Goal: Task Accomplishment & Management: Manage account settings

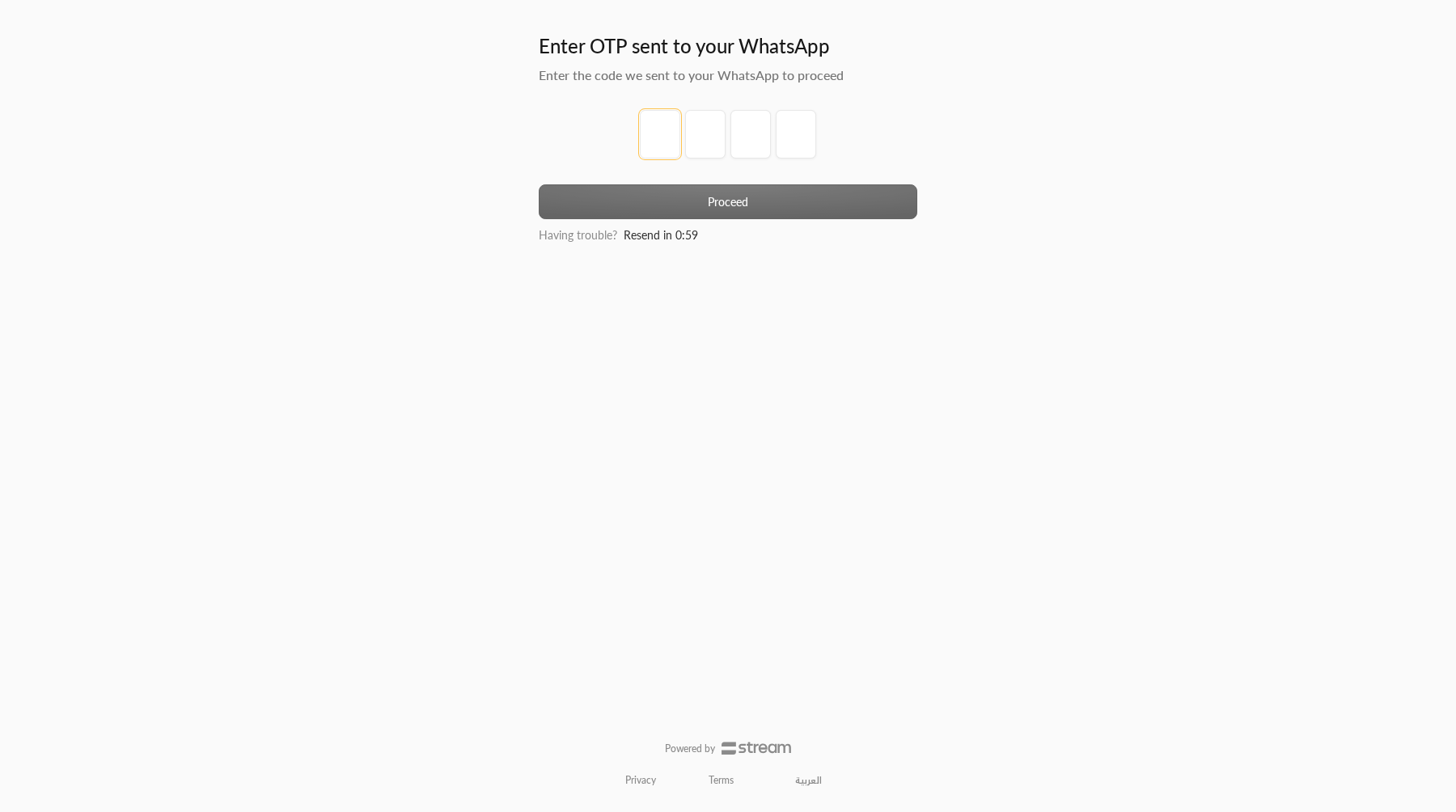
click at [669, 137] on input "tel" at bounding box center [660, 134] width 40 height 49
type input "1"
type input "2"
type input "3"
type input "4"
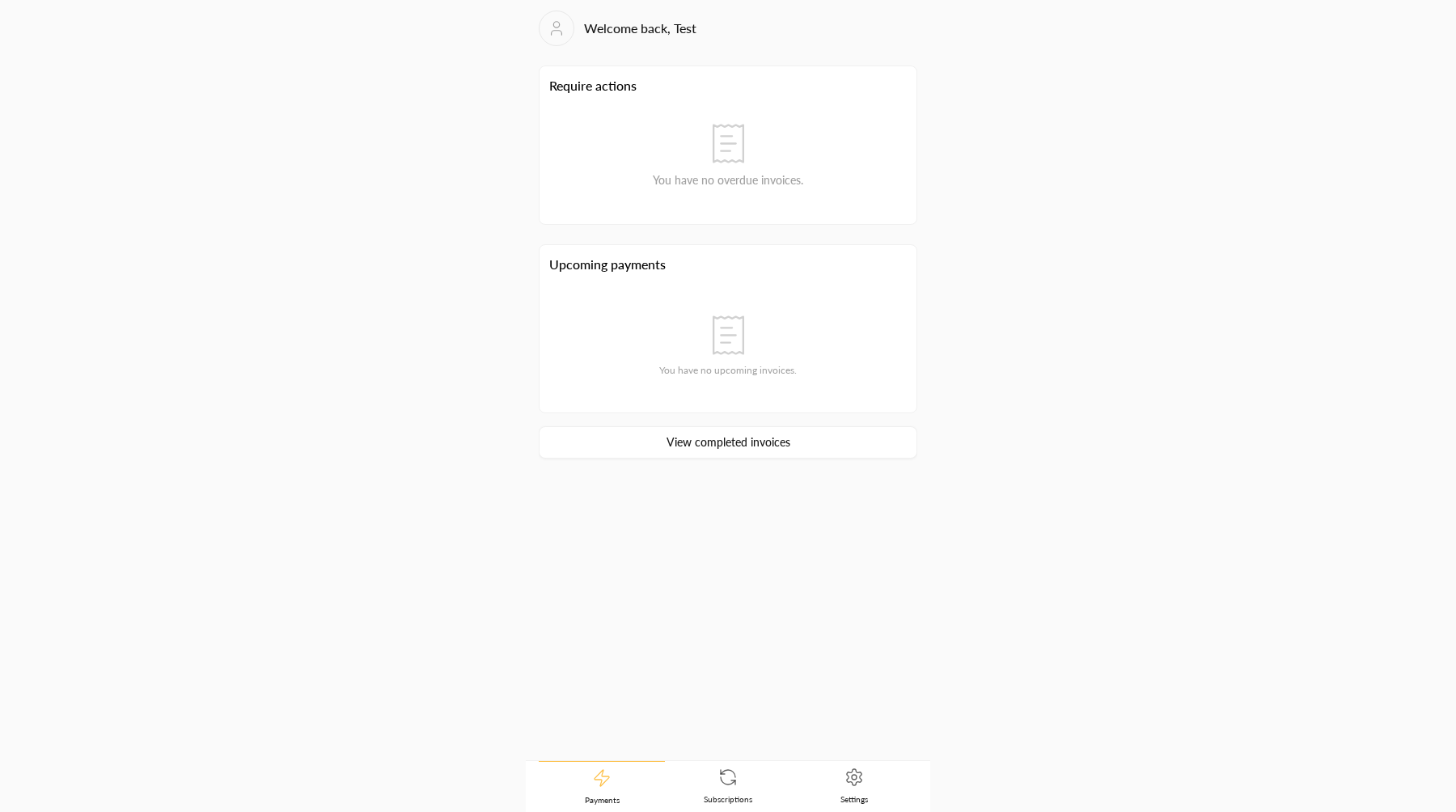
click at [865, 797] on span "Settings" at bounding box center [855, 799] width 28 height 11
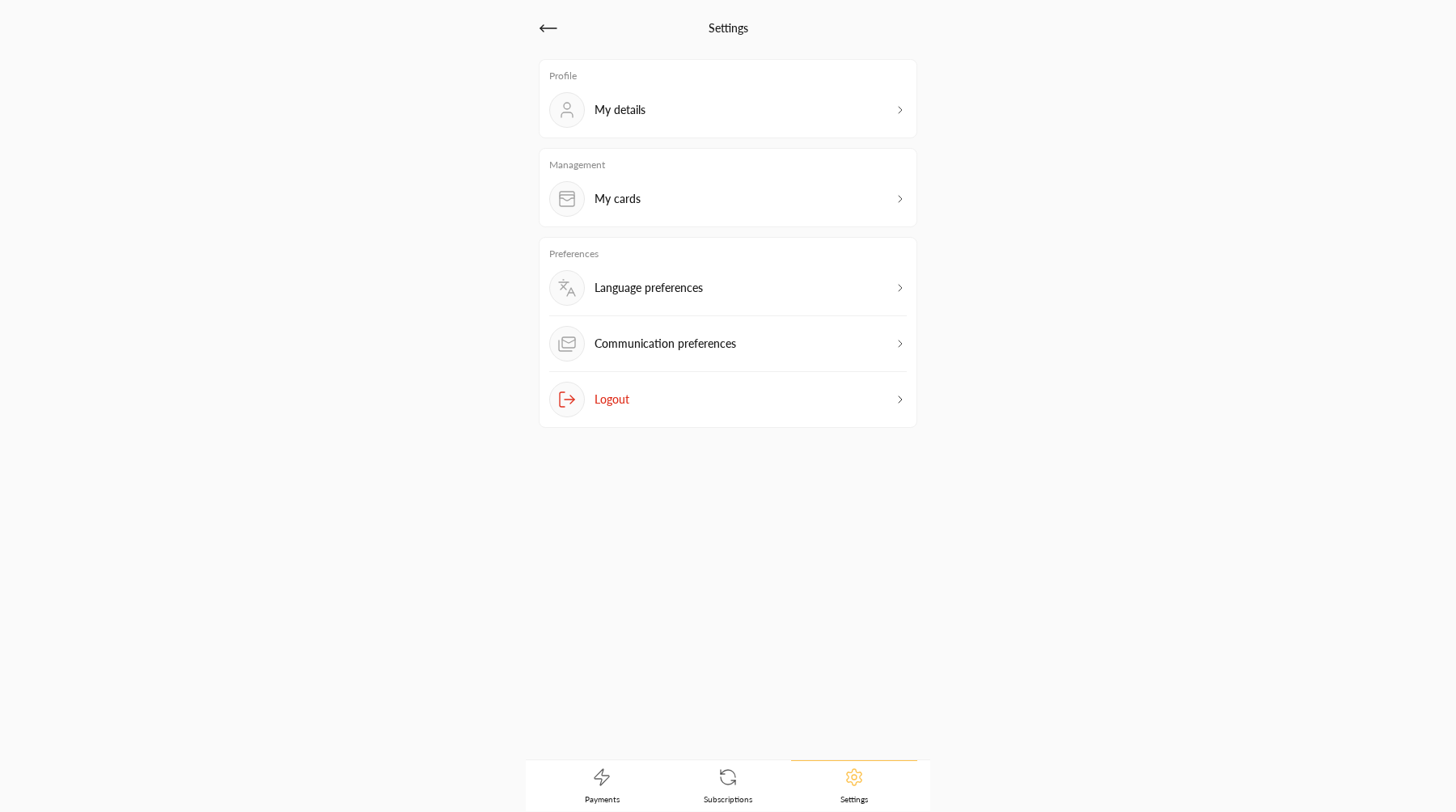
click at [698, 186] on div "My cards" at bounding box center [728, 199] width 357 height 36
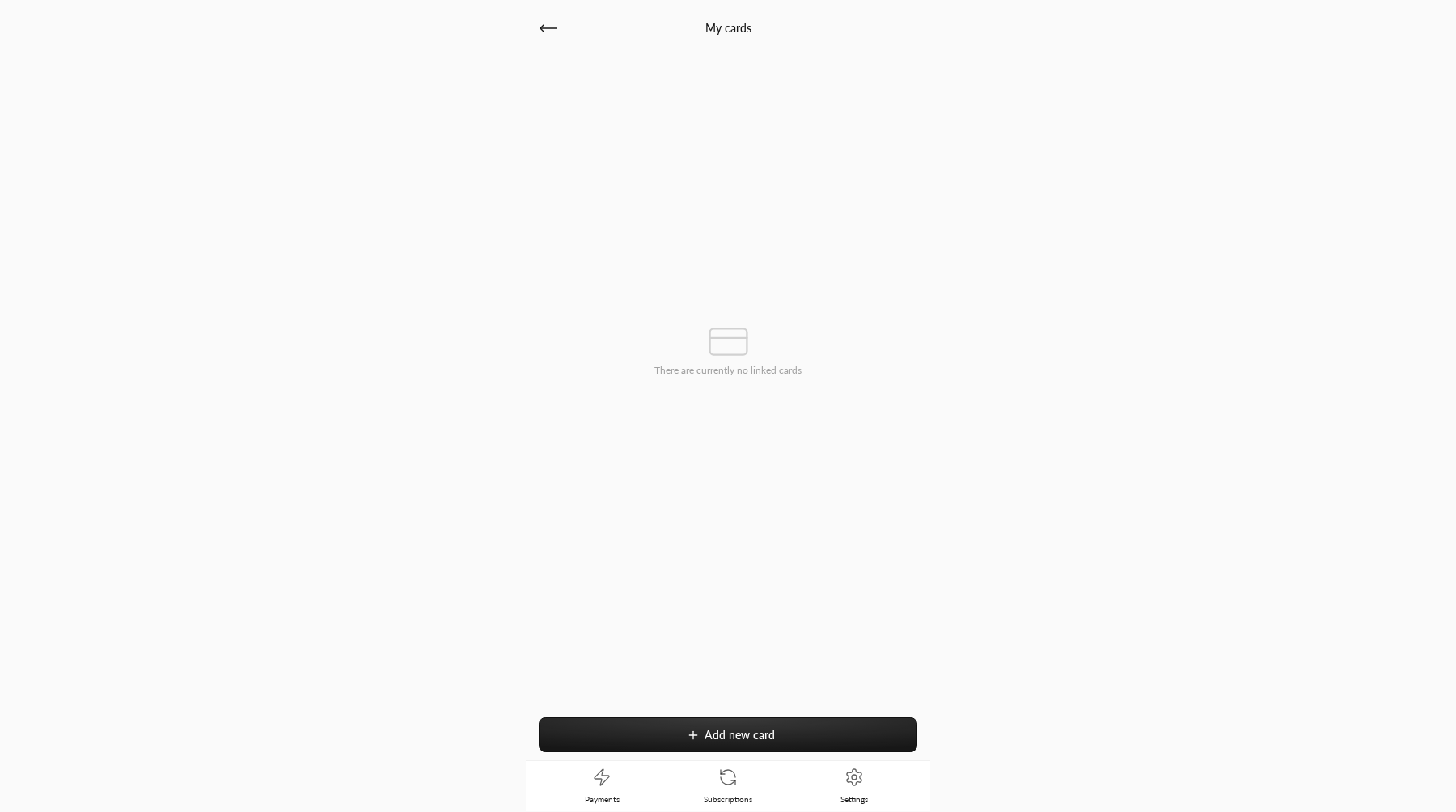
click at [687, 741] on button "Add new card" at bounding box center [728, 735] width 379 height 35
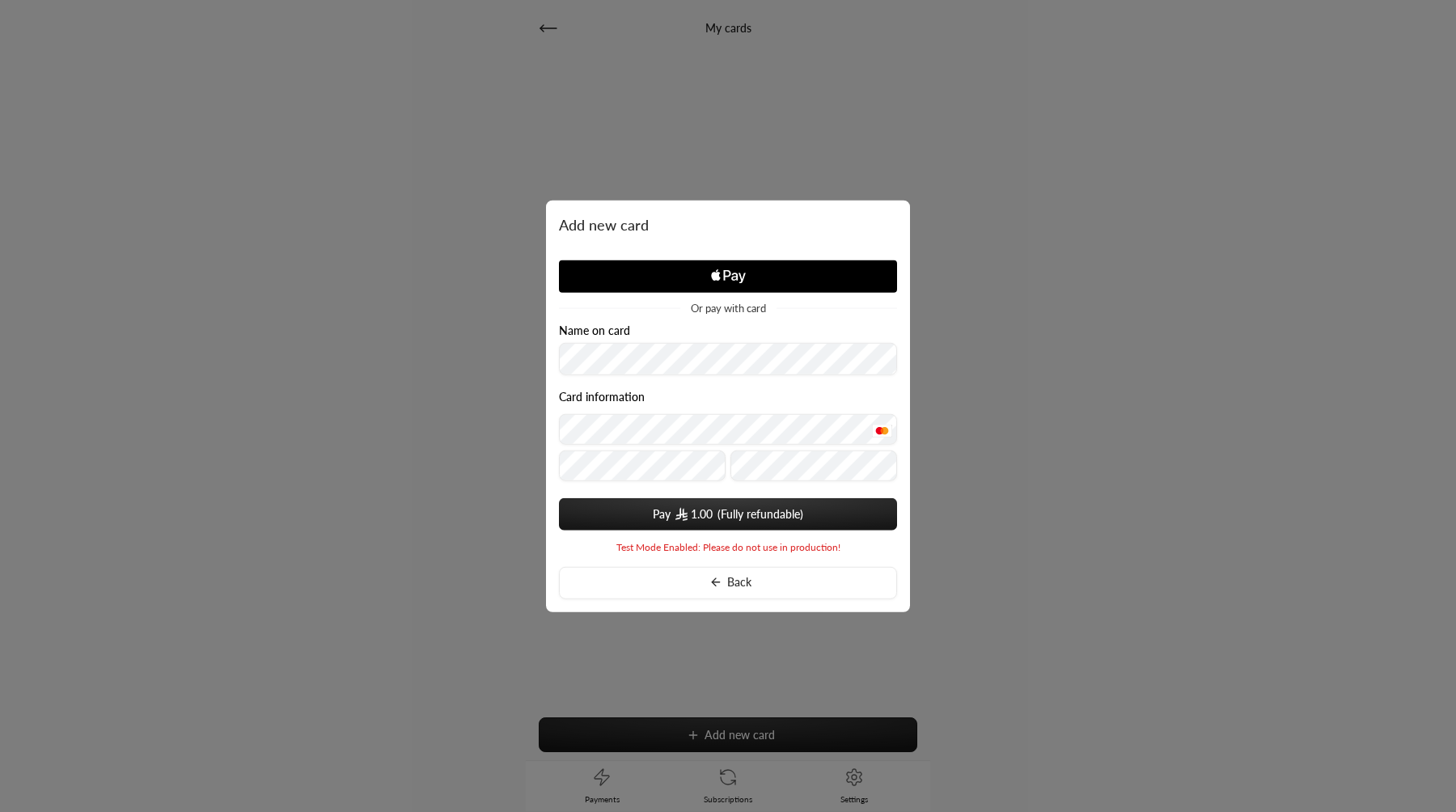
click at [721, 522] on button "Pay 1.00" at bounding box center [728, 513] width 338 height 32
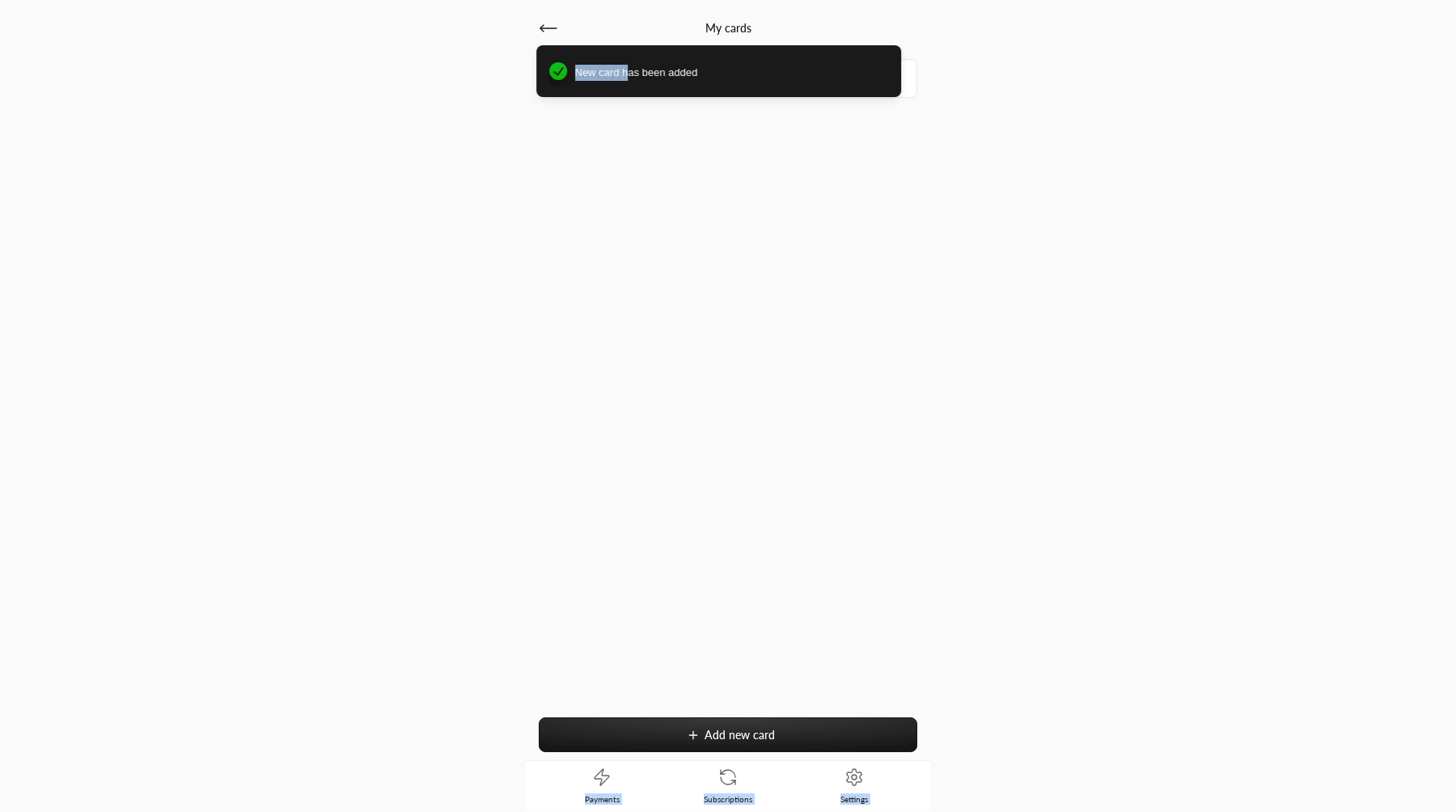
drag, startPoint x: 639, startPoint y: 75, endPoint x: 612, endPoint y: 140, distance: 70.4
click at [612, 140] on div "My cards ****0000 Add new card Payments Subscriptions Settings New card has bee…" at bounding box center [728, 406] width 1456 height 812
click at [612, 140] on div "****0000 Add new card" at bounding box center [728, 409] width 379 height 701
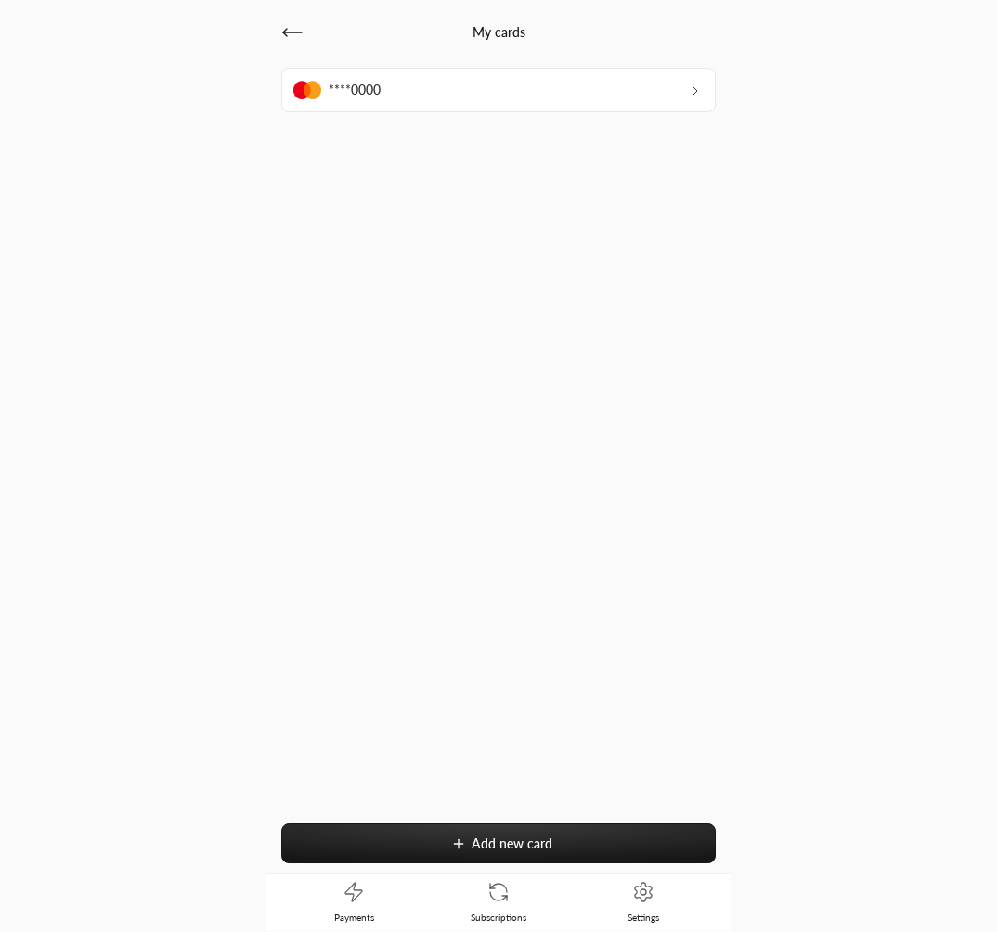
click at [525, 107] on div "****0000" at bounding box center [498, 90] width 435 height 45
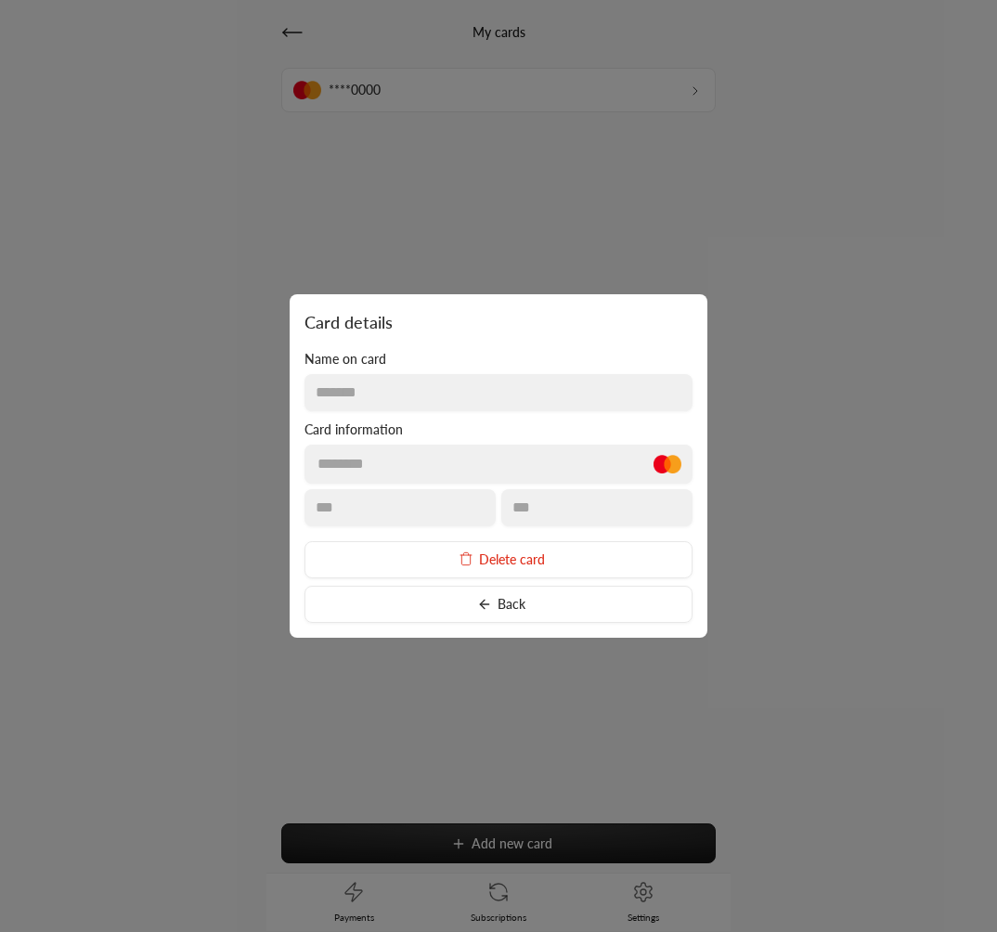
click at [542, 536] on div "Card details Name on card ******* Card information ******** *** *** Delete card…" at bounding box center [499, 466] width 418 height 344
click at [542, 548] on button "Delete card" at bounding box center [499, 559] width 388 height 37
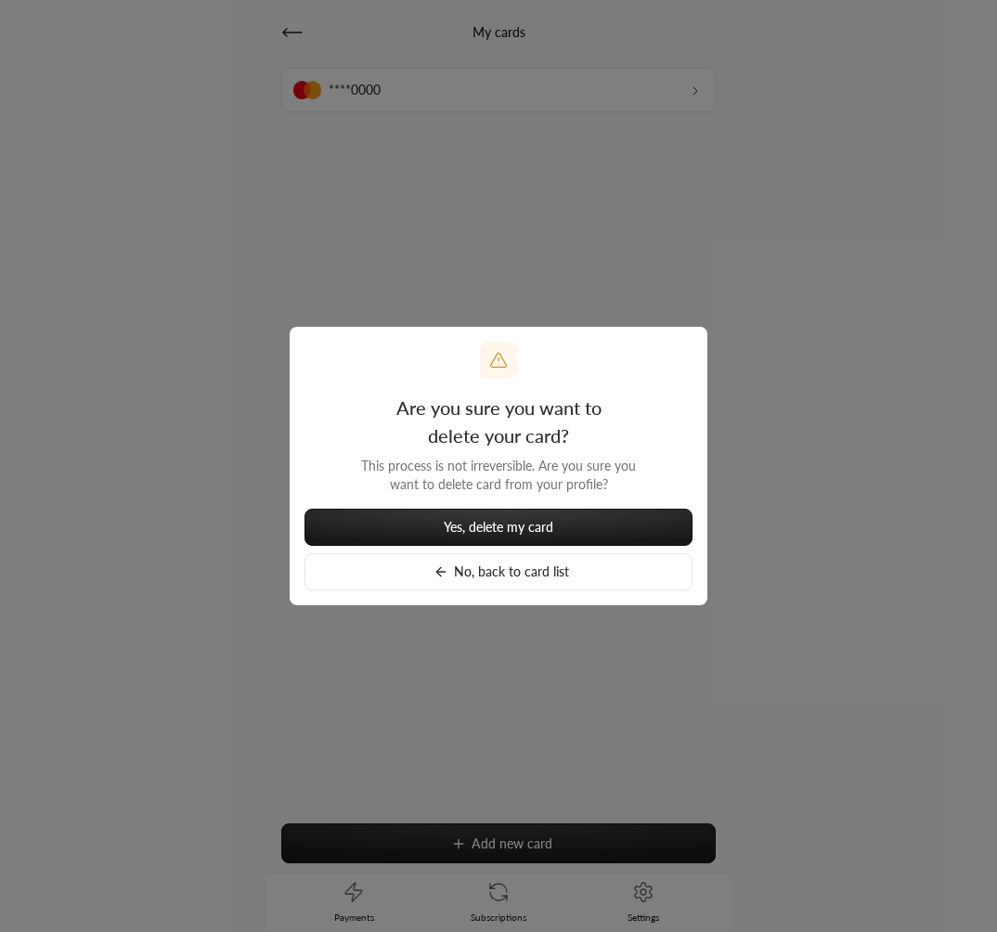
click at [543, 525] on span "Yes, delete my card" at bounding box center [499, 527] width 110 height 16
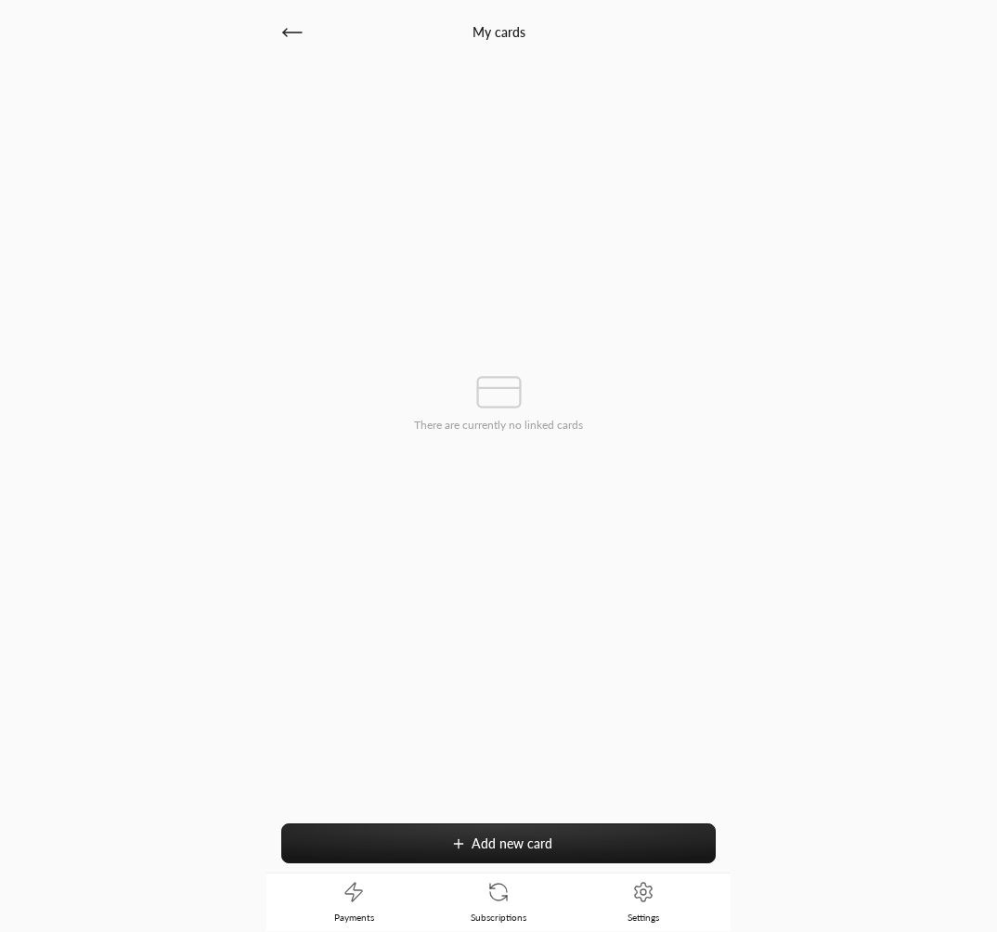
click at [279, 35] on div "My cards There are currently no linked cards Add new card" at bounding box center [498, 437] width 464 height 872
click at [291, 29] on icon at bounding box center [292, 32] width 22 height 22
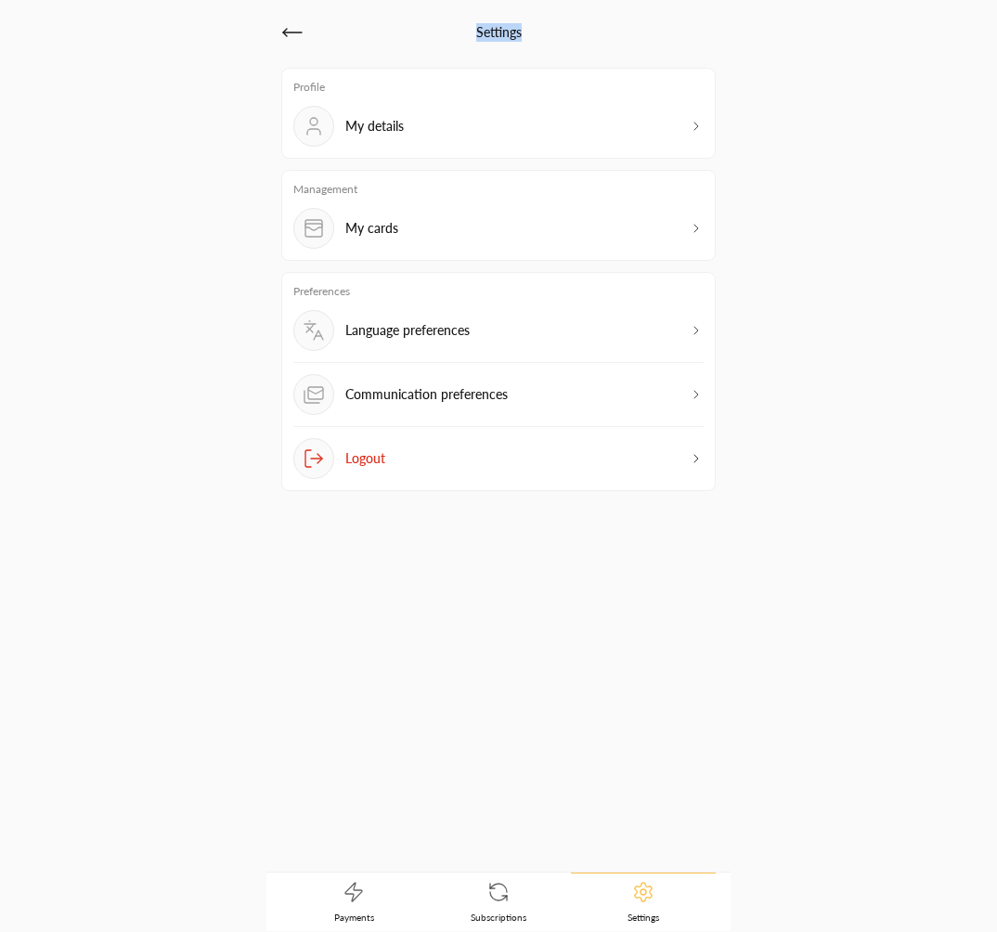
click at [291, 29] on icon at bounding box center [292, 32] width 22 height 22
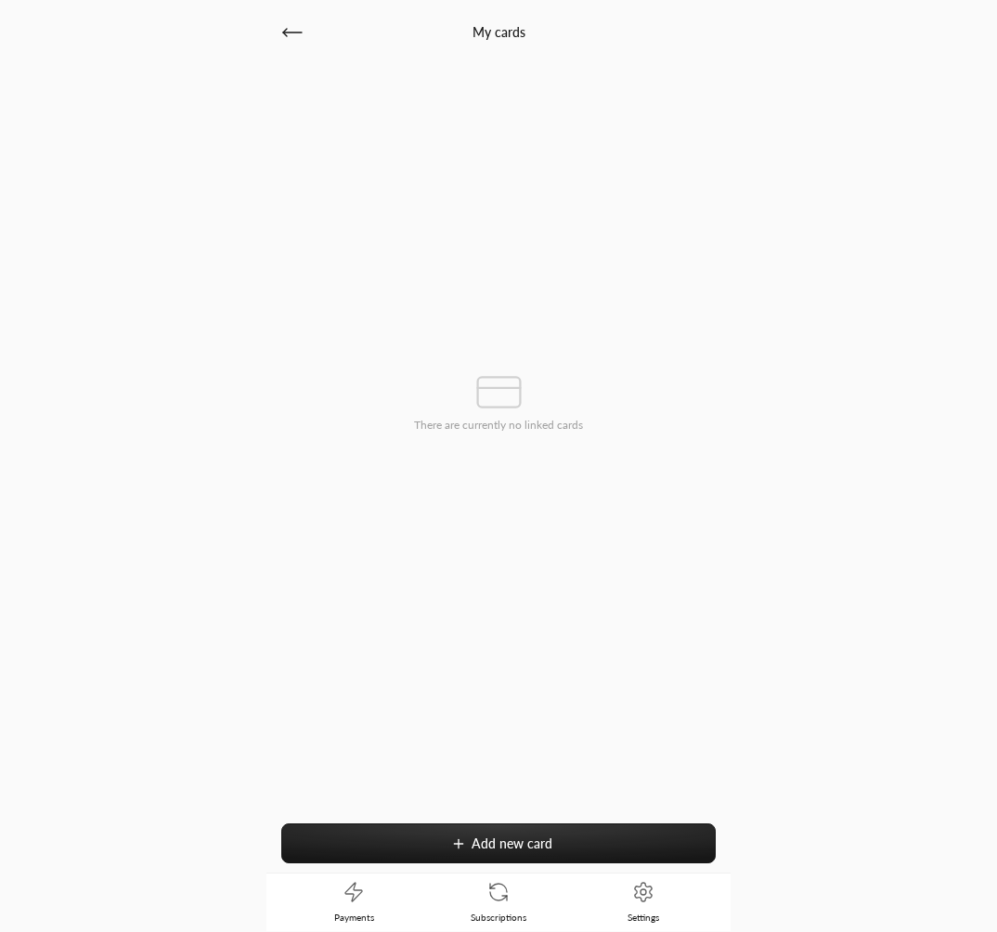
click at [291, 29] on icon at bounding box center [292, 32] width 22 height 22
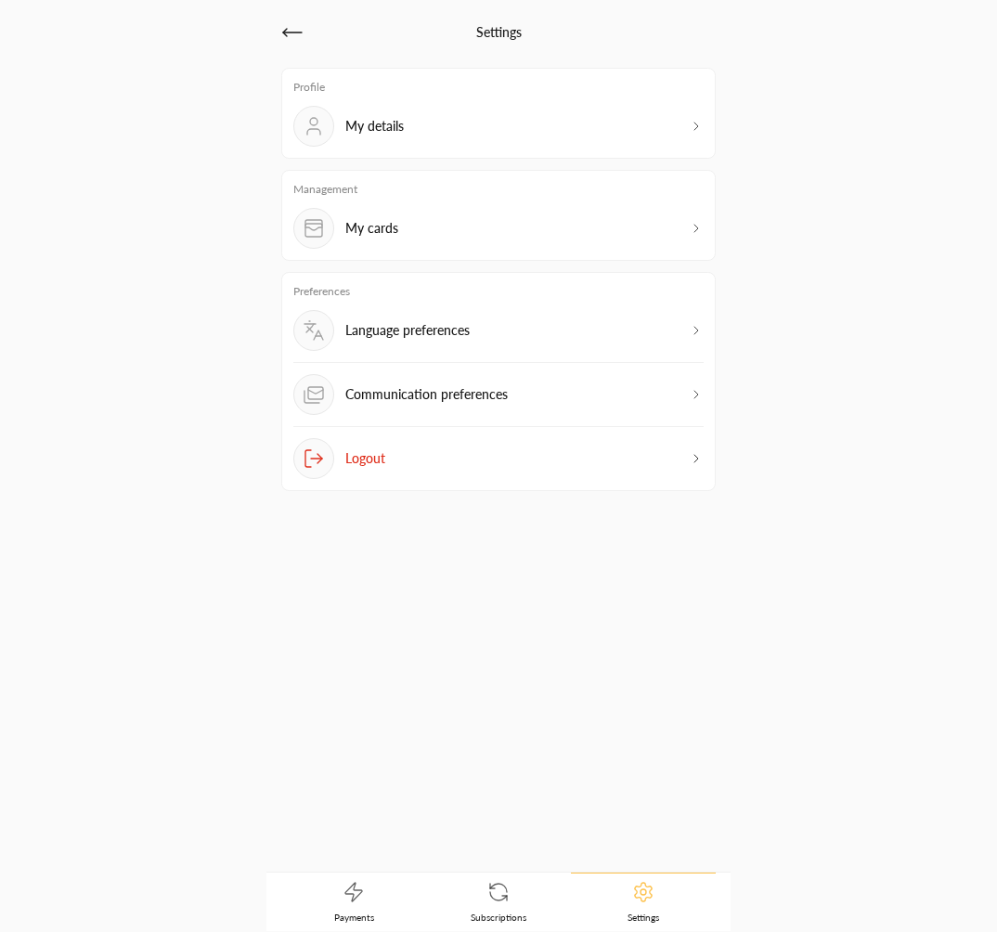
click at [527, 910] on link "Subscriptions" at bounding box center [498, 903] width 145 height 58
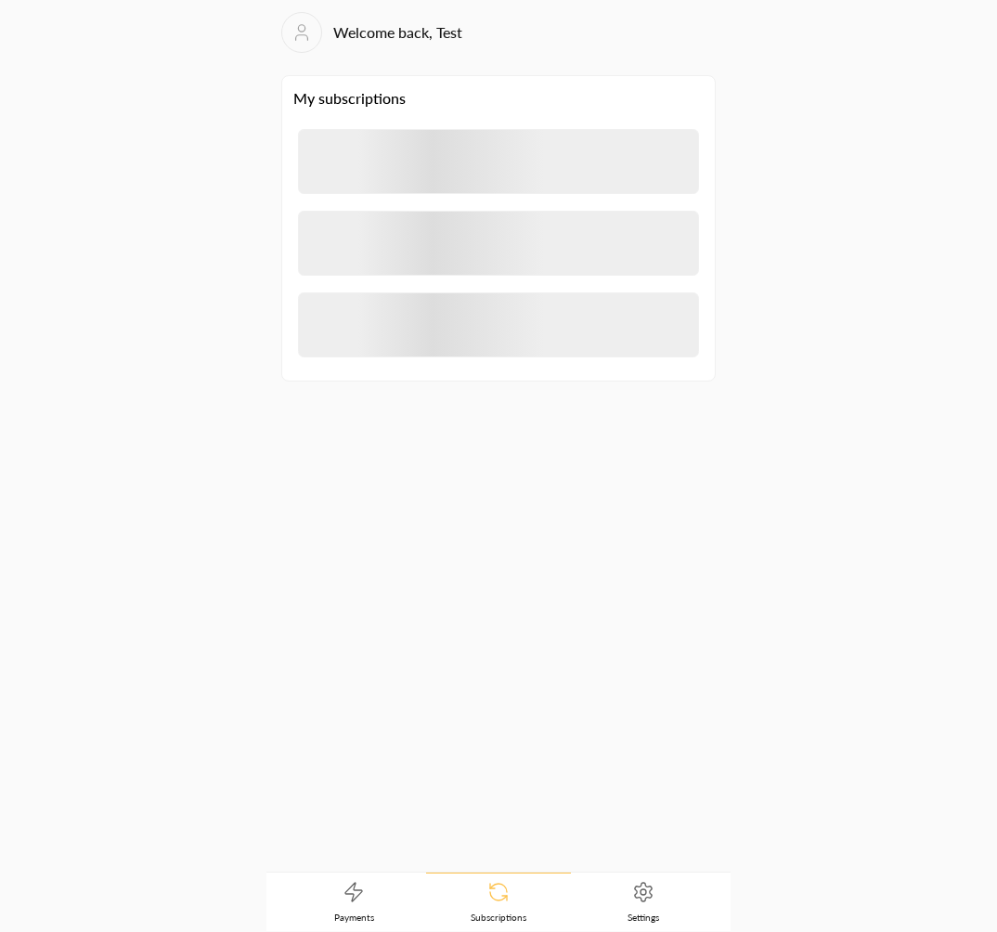
click at [409, 904] on link "Payments" at bounding box center [353, 903] width 145 height 58
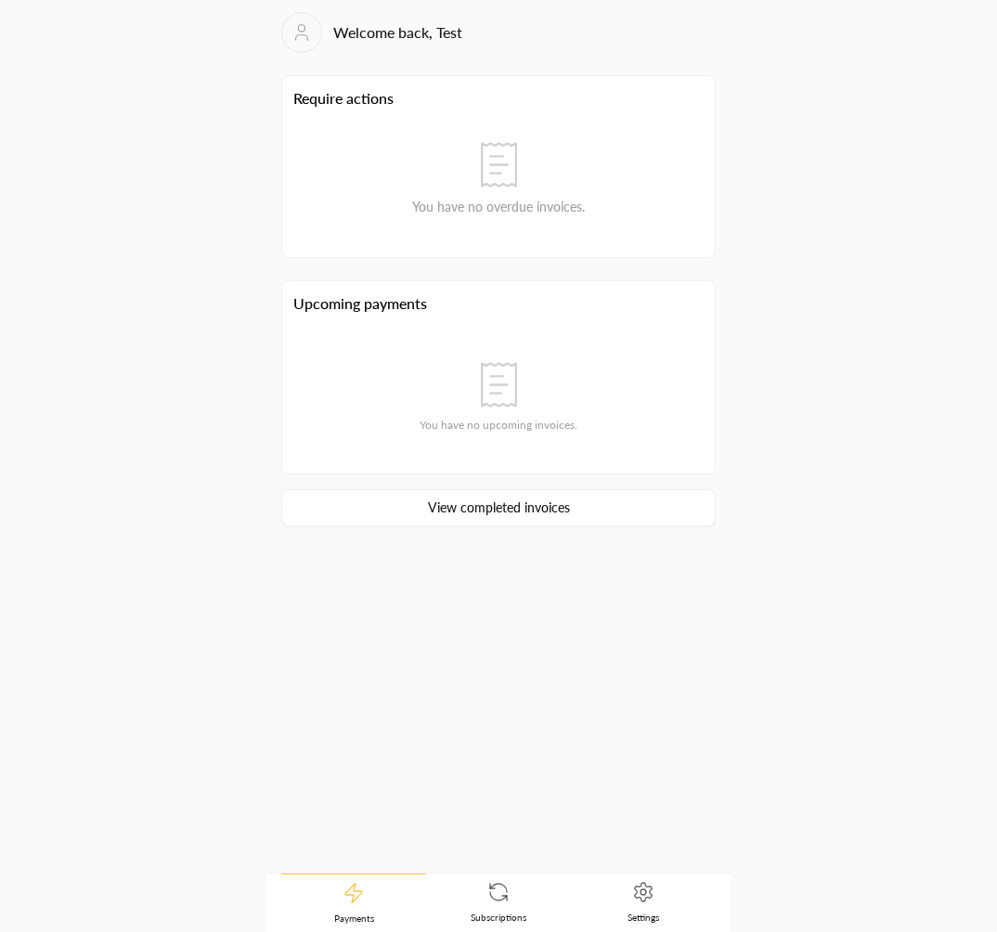
click at [629, 902] on link "Settings" at bounding box center [643, 903] width 145 height 58
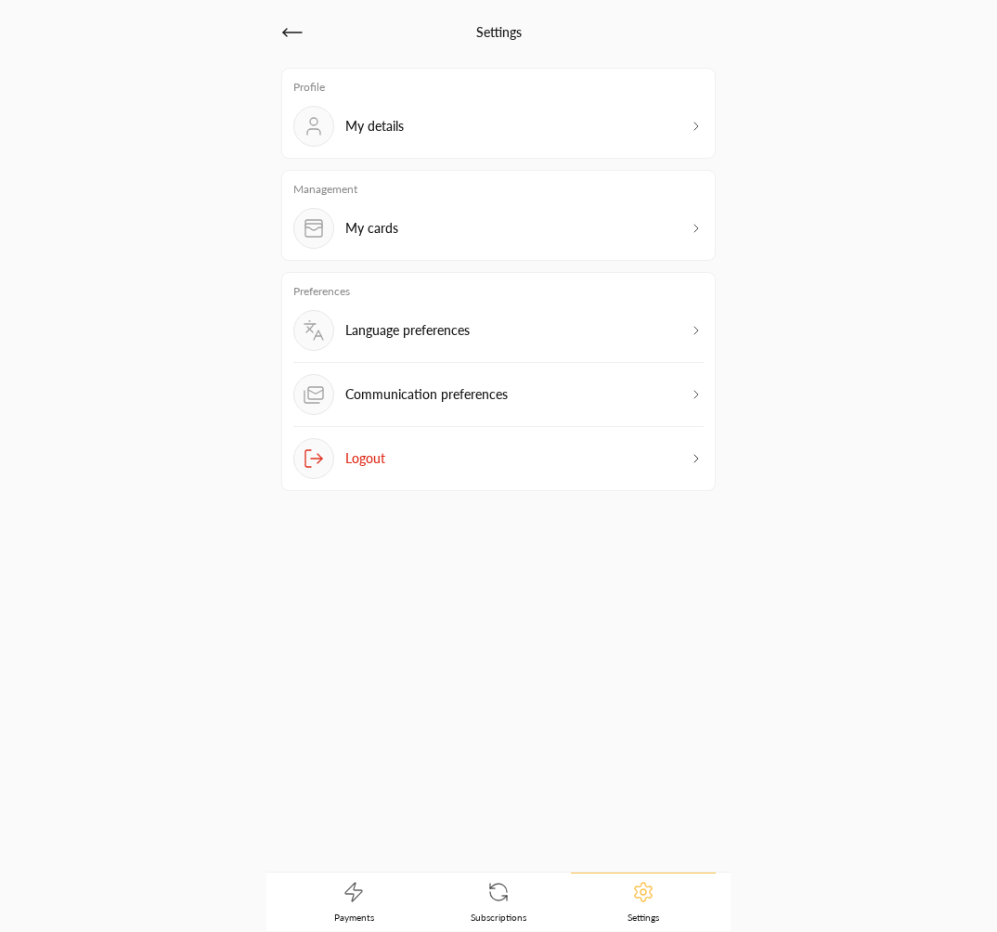
click at [301, 37] on icon at bounding box center [292, 32] width 22 height 22
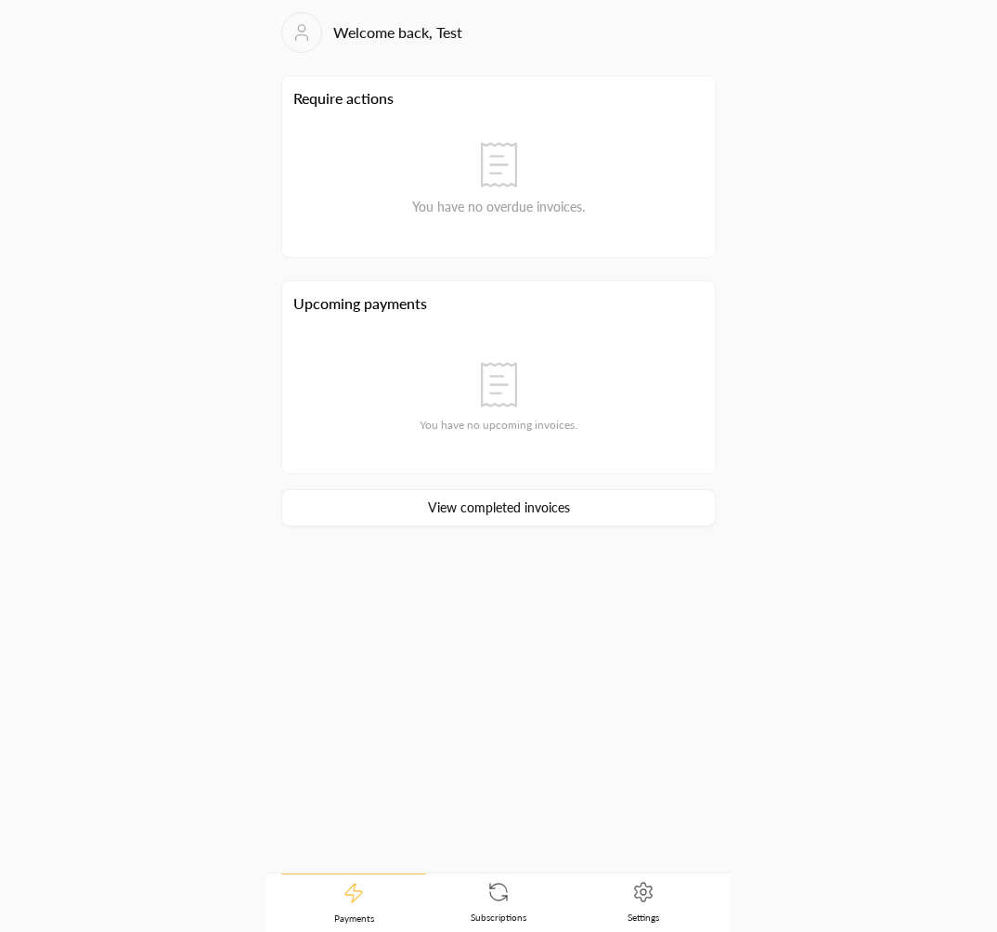
click at [669, 699] on div "Require actions You have no overdue invoices. Upcoming payments You have no upc…" at bounding box center [498, 474] width 435 height 798
click at [683, 880] on link "Settings" at bounding box center [643, 903] width 145 height 58
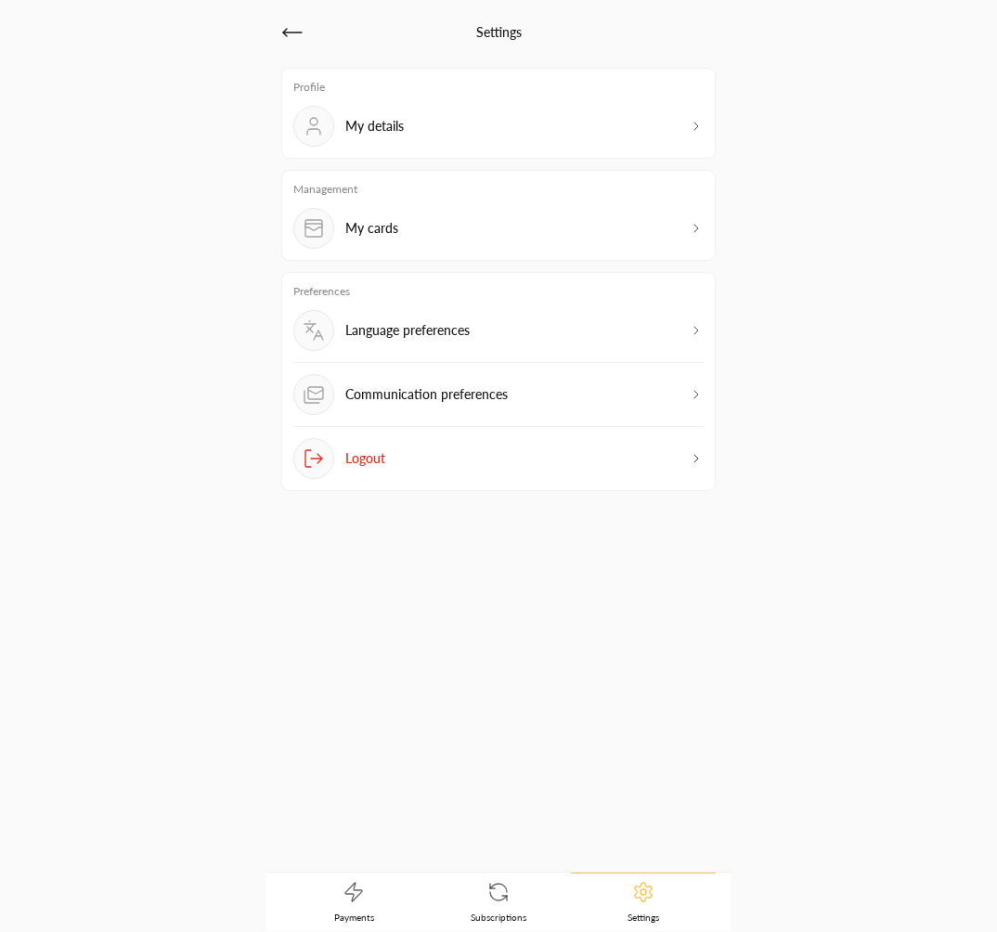
click at [292, 29] on icon at bounding box center [292, 32] width 22 height 22
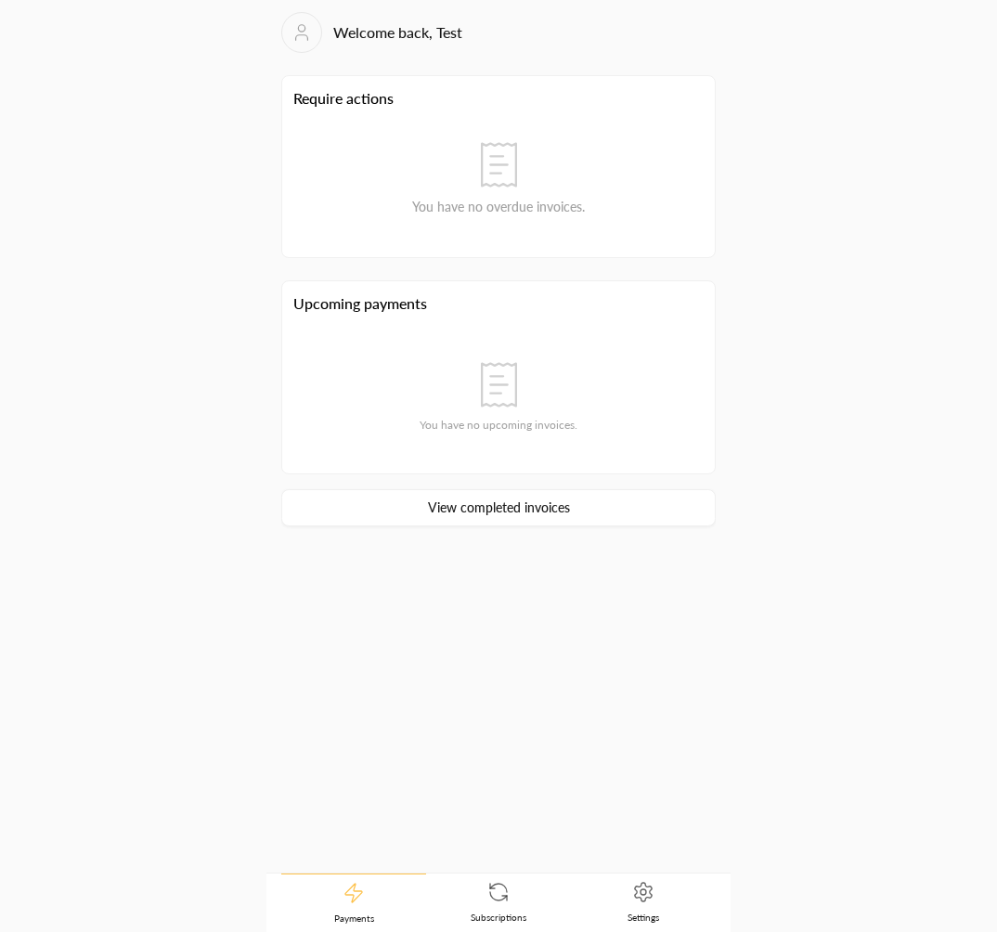
click at [611, 903] on link "Settings" at bounding box center [643, 903] width 145 height 58
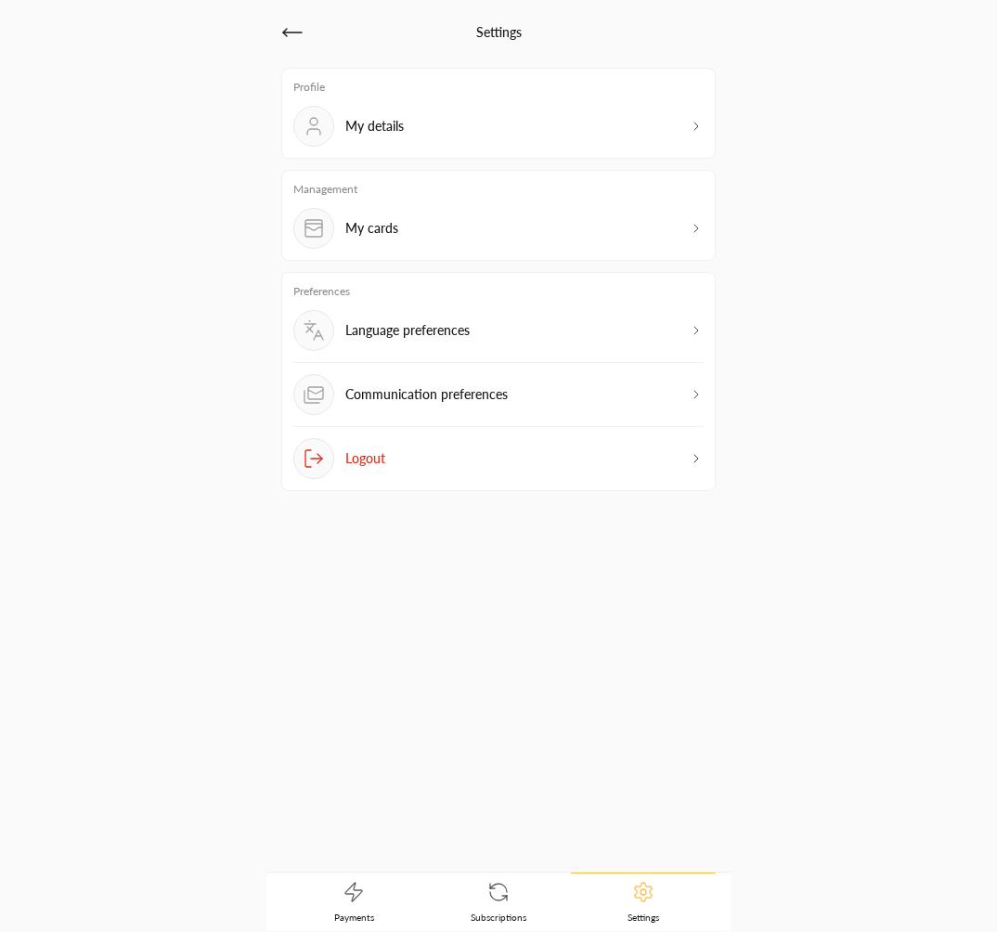
click at [423, 227] on div "My cards" at bounding box center [498, 228] width 410 height 41
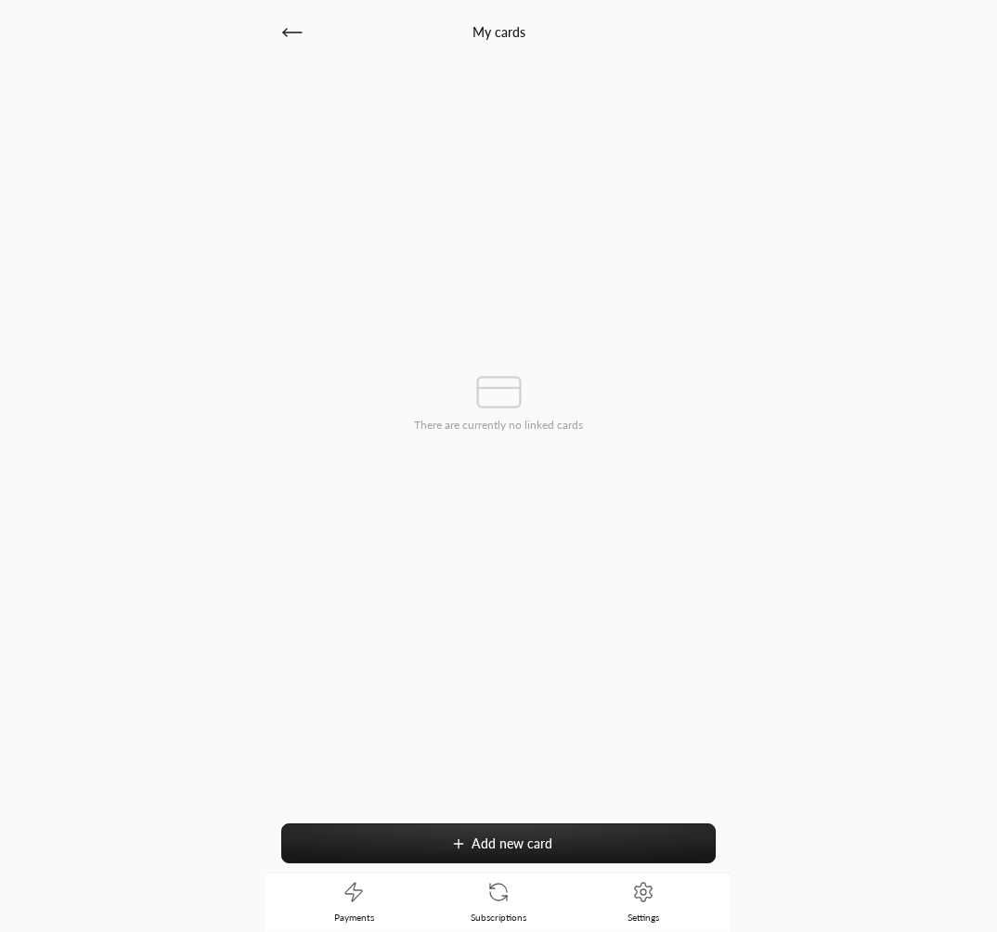
click at [296, 34] on icon at bounding box center [292, 32] width 22 height 22
click at [641, 907] on link "Settings" at bounding box center [643, 903] width 145 height 58
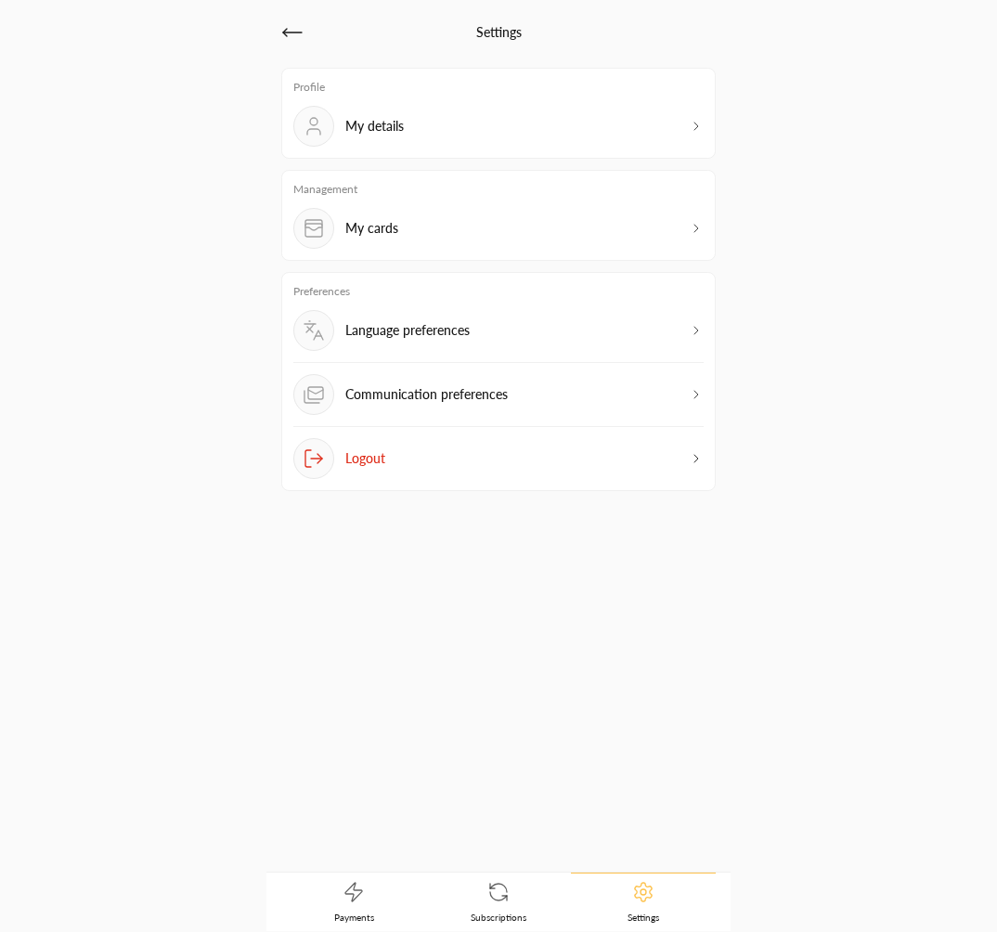
click at [279, 40] on div "Settings Profile My details Management My cards Preferences Language preference…" at bounding box center [498, 436] width 464 height 871
click at [284, 32] on icon at bounding box center [292, 32] width 19 height 0
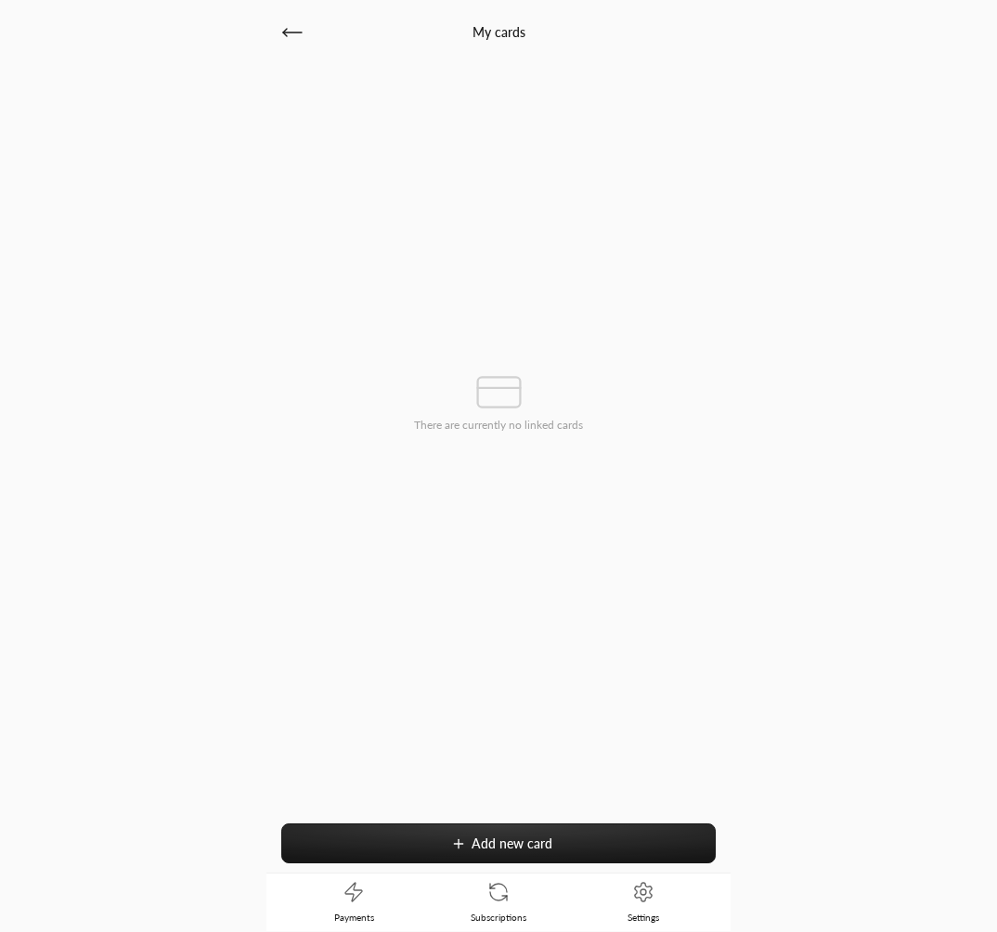
click at [309, 34] on div "My cards" at bounding box center [498, 32] width 435 height 41
click at [299, 31] on icon at bounding box center [292, 32] width 22 height 22
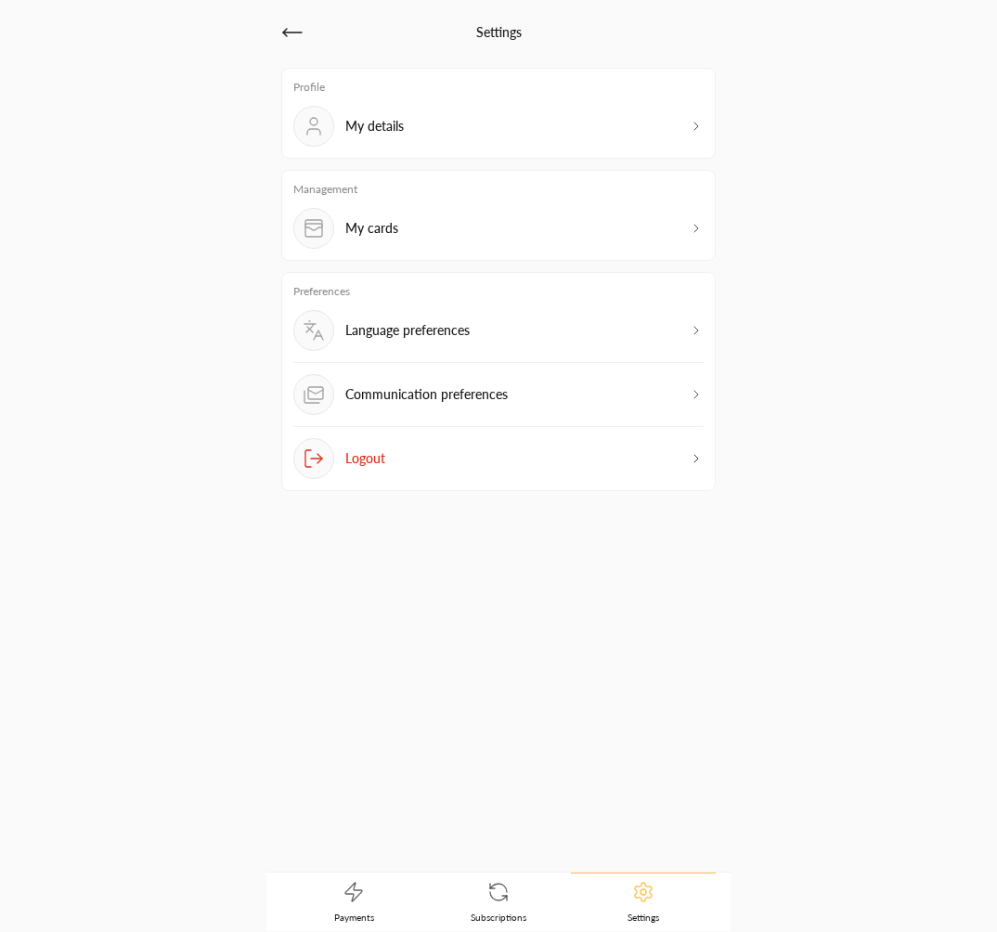
click at [299, 32] on icon at bounding box center [292, 32] width 22 height 22
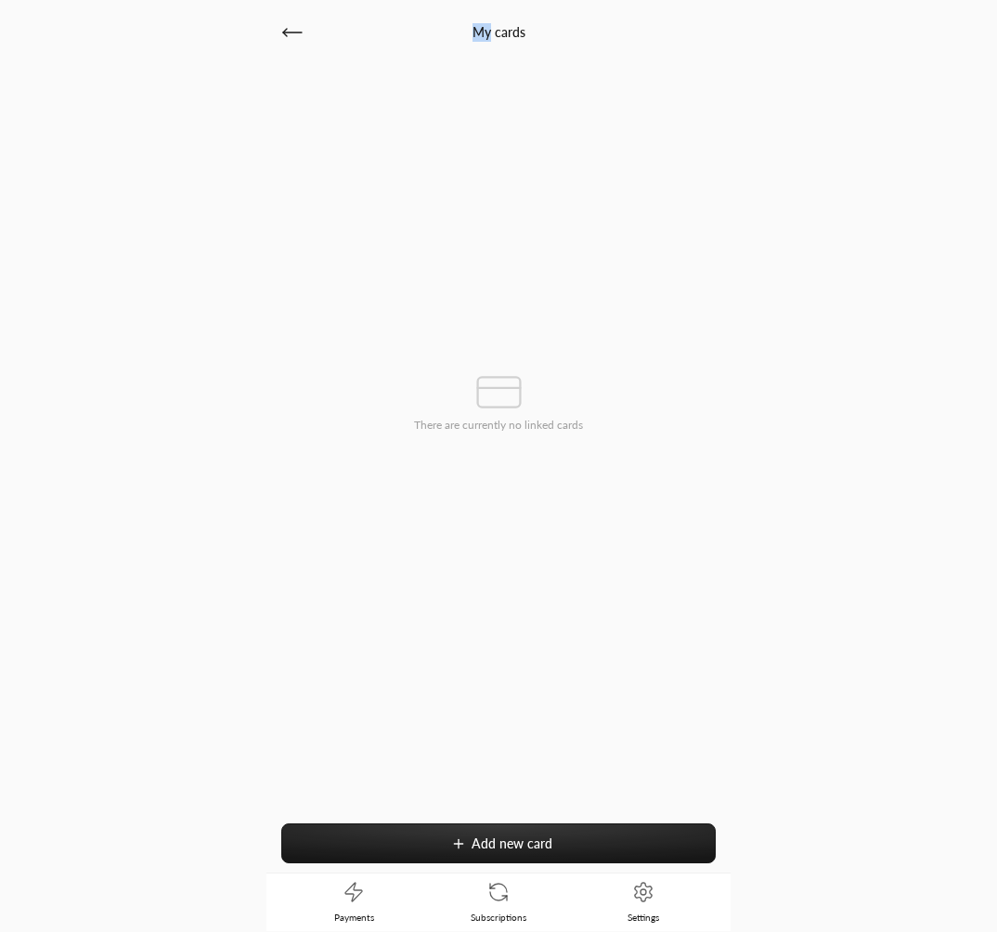
click at [289, 29] on icon at bounding box center [292, 32] width 22 height 22
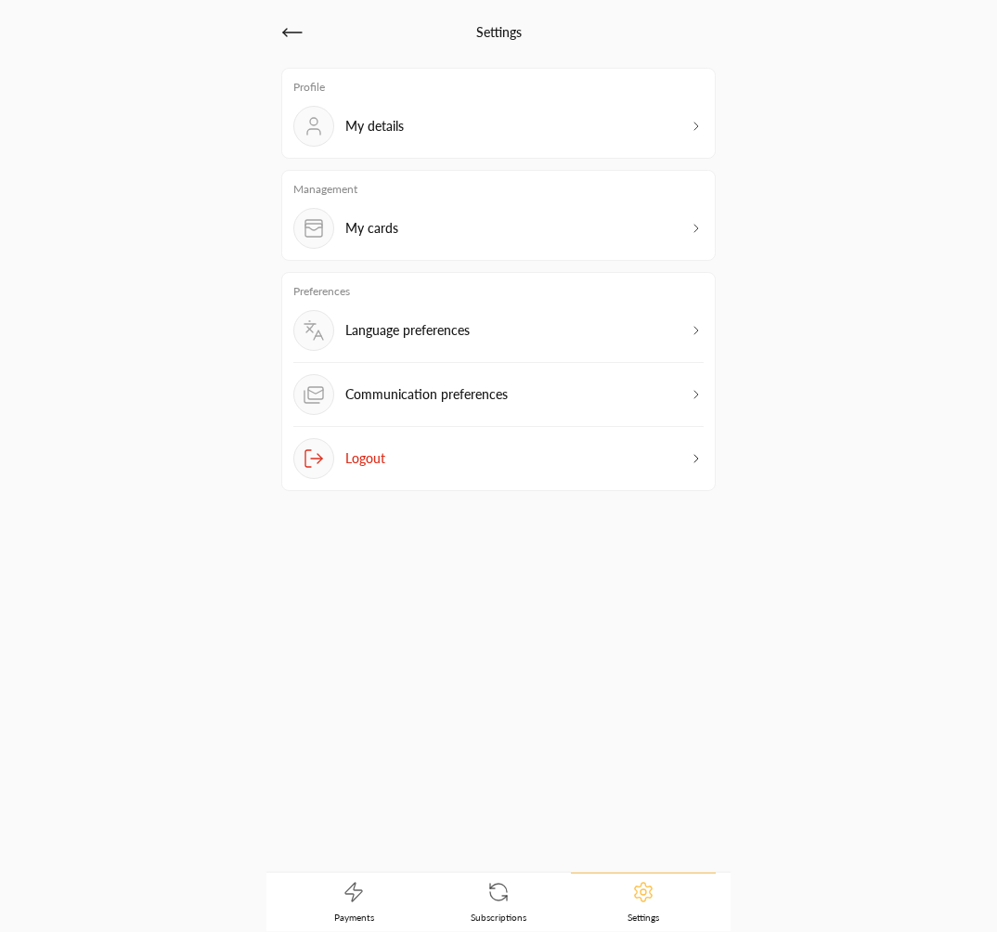
click at [289, 29] on icon at bounding box center [292, 32] width 22 height 22
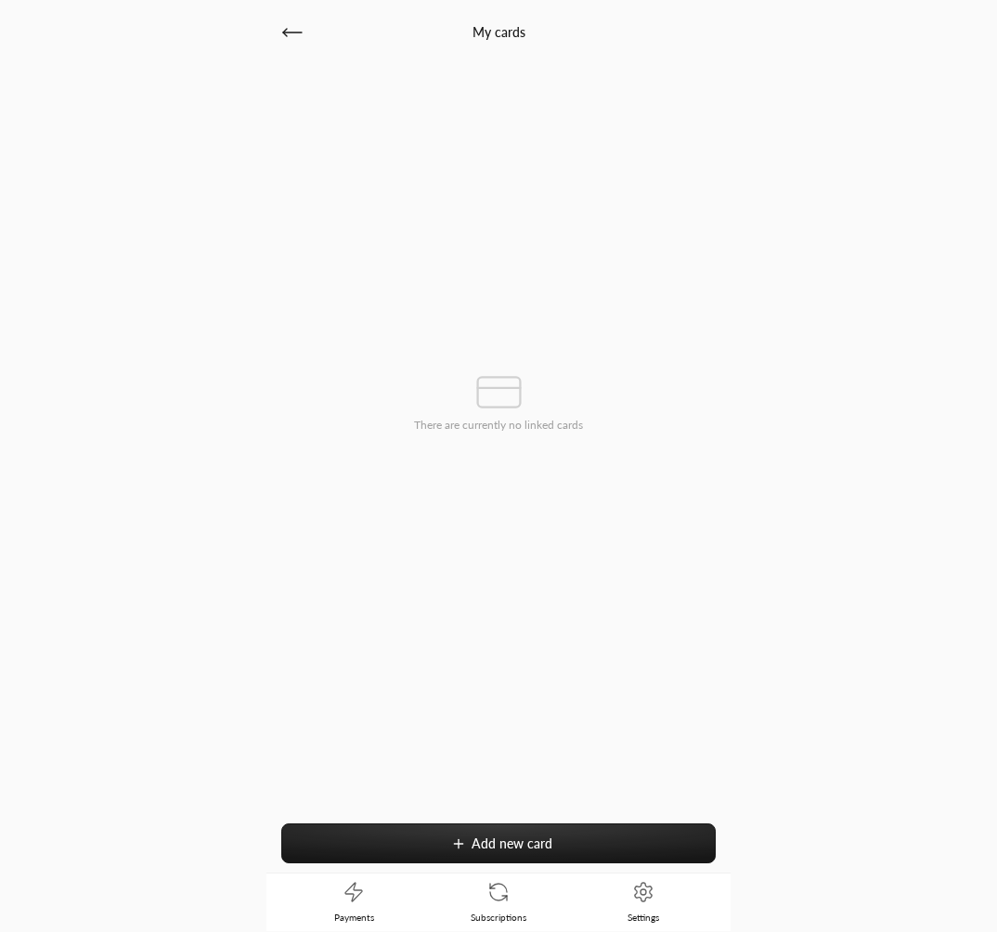
click at [631, 911] on span "Settings" at bounding box center [644, 917] width 32 height 13
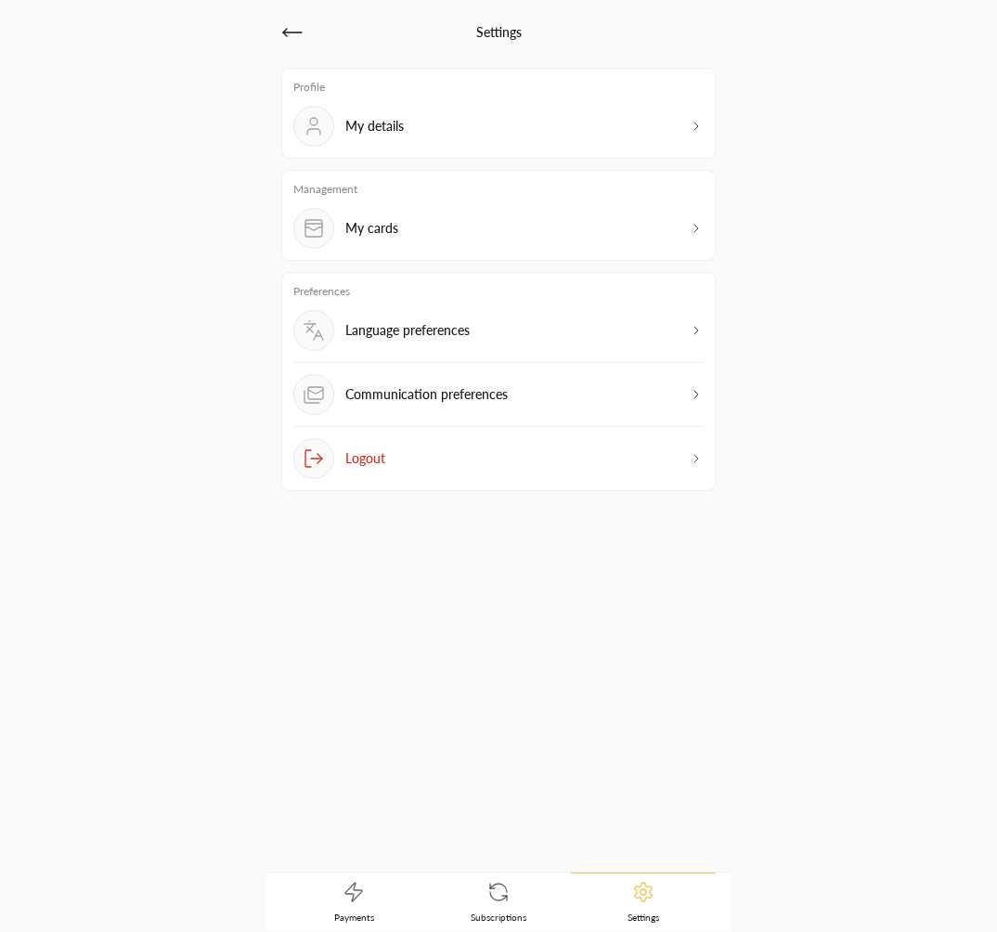
click at [558, 460] on button "Logout" at bounding box center [498, 458] width 410 height 41
